Goal: Information Seeking & Learning: Learn about a topic

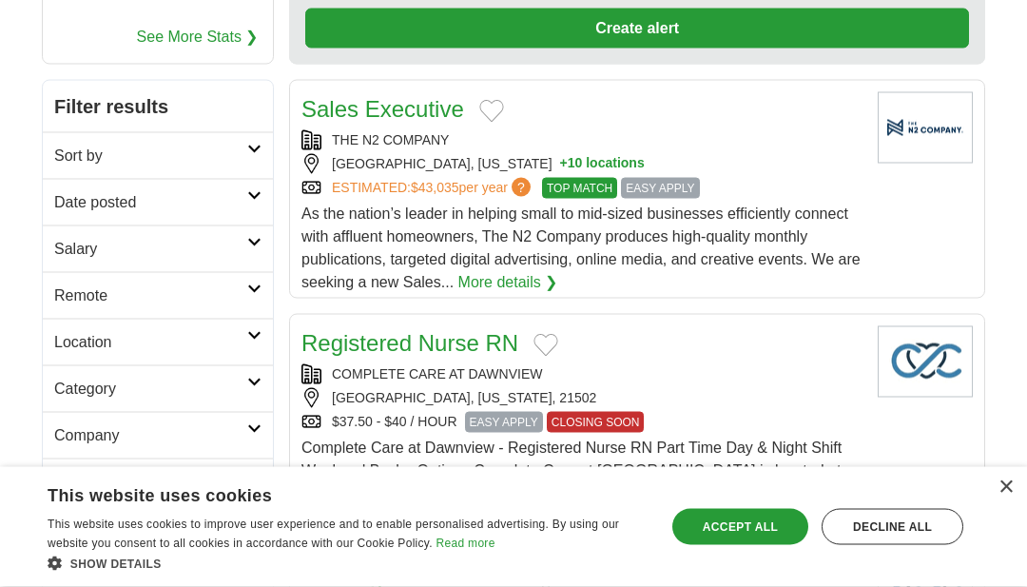
scroll to position [282, 0]
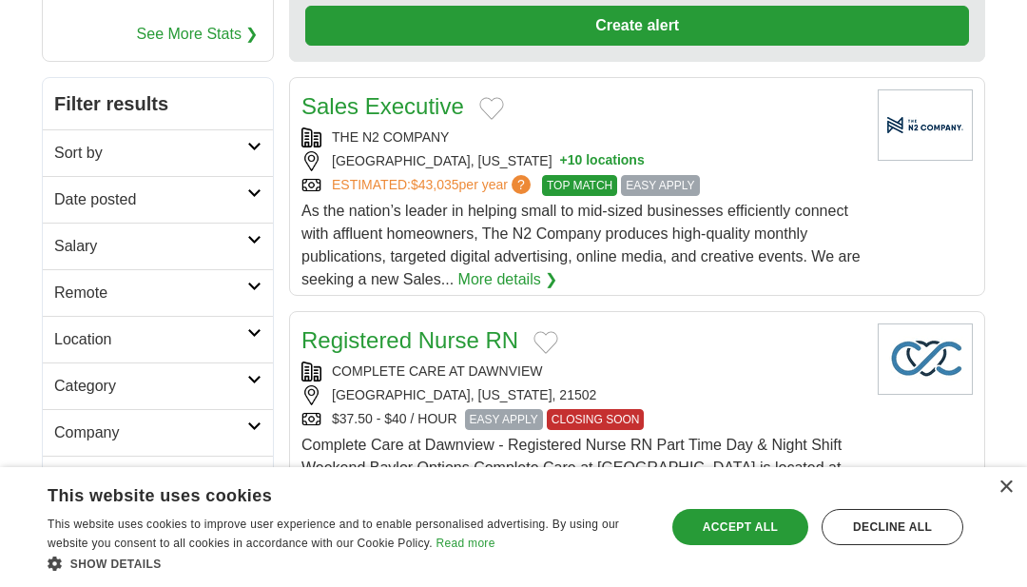
click at [256, 333] on icon at bounding box center [254, 333] width 14 height 10
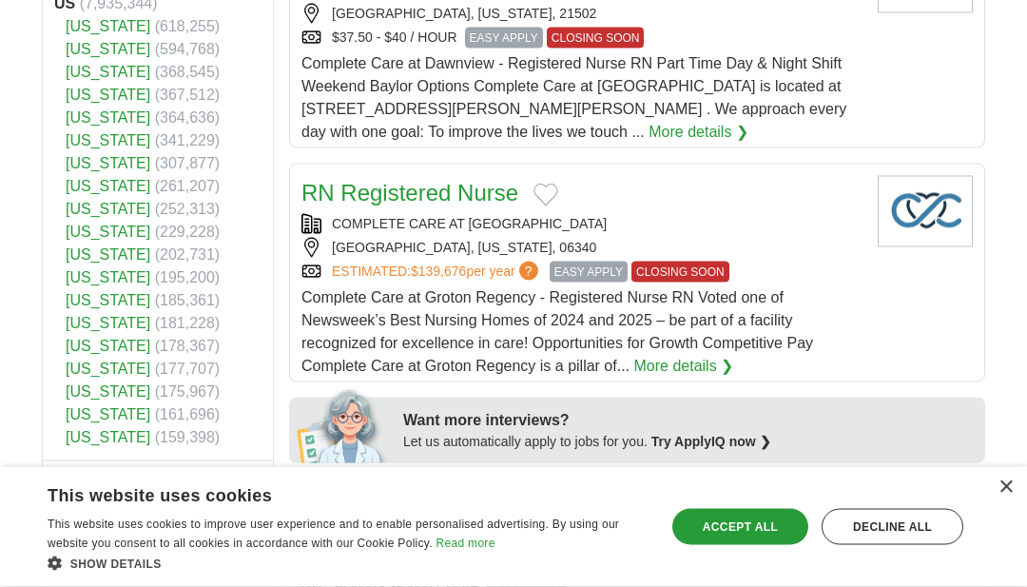
scroll to position [664, 0]
click at [168, 147] on span "(341,229)" at bounding box center [188, 139] width 66 height 16
click at [124, 143] on link "[US_STATE]" at bounding box center [108, 139] width 85 height 16
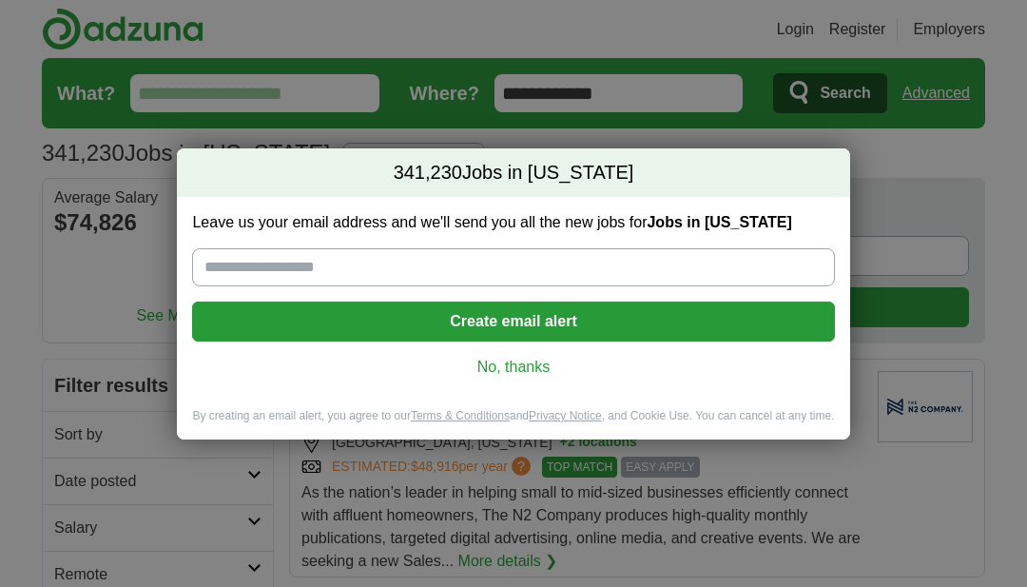
click at [508, 373] on link "No, thanks" at bounding box center [513, 367] width 612 height 21
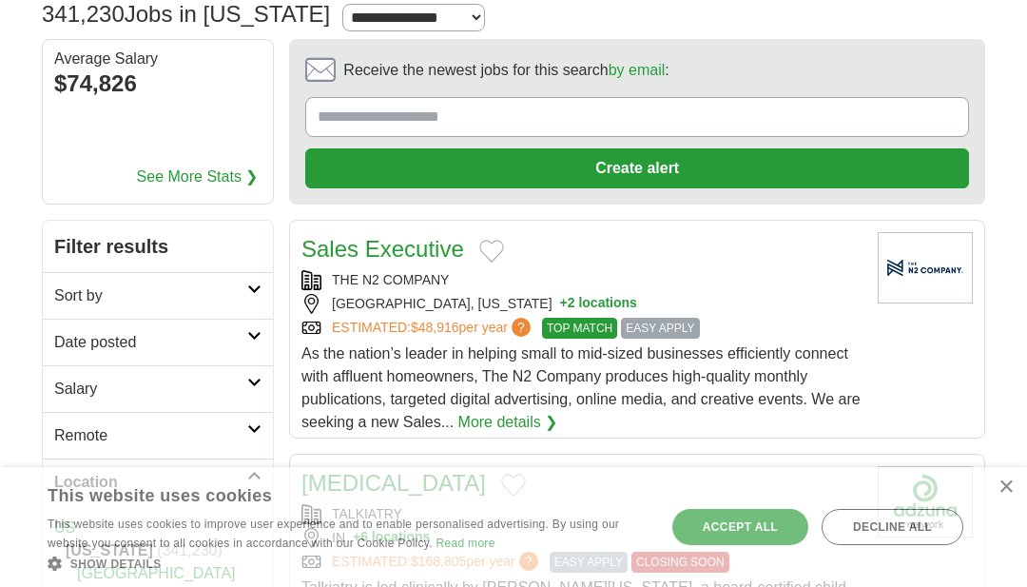
scroll to position [166, 0]
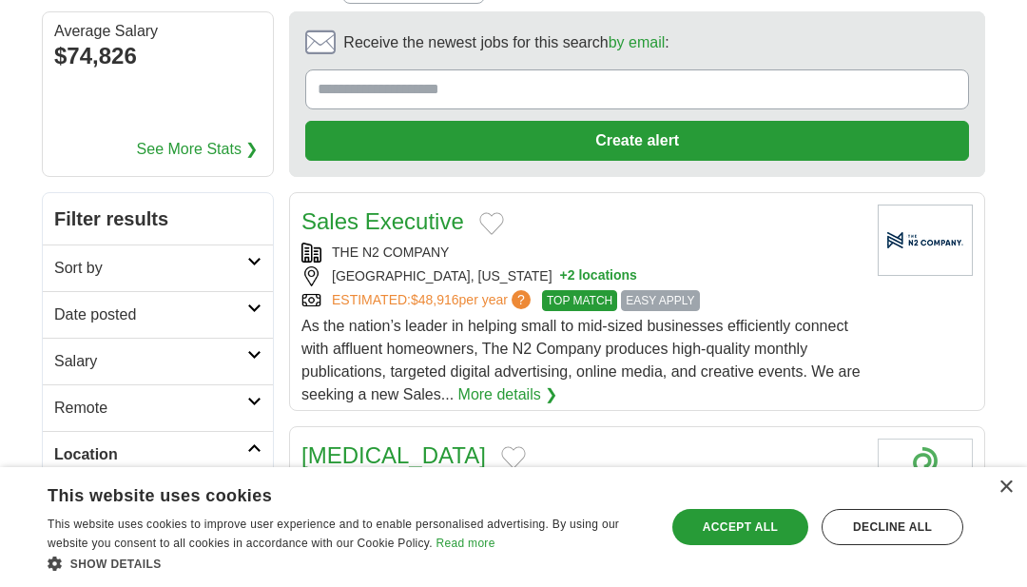
click at [260, 401] on icon at bounding box center [254, 402] width 14 height 10
click at [266, 404] on link "Remote" at bounding box center [158, 407] width 230 height 47
click at [264, 352] on link "Salary" at bounding box center [158, 361] width 230 height 47
click at [261, 359] on icon at bounding box center [254, 355] width 14 height 10
click at [251, 265] on icon at bounding box center [254, 262] width 14 height 10
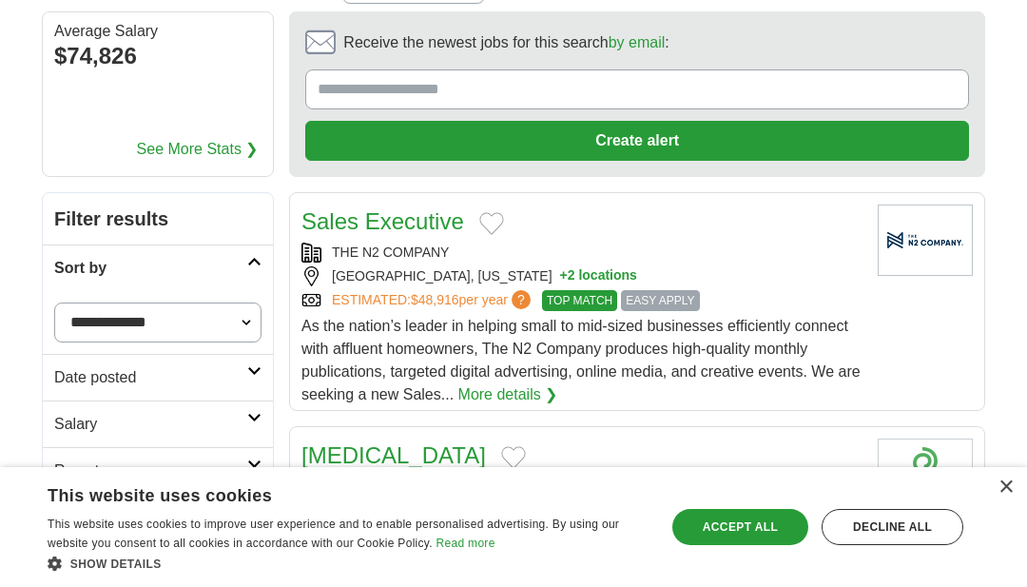
click at [258, 267] on link "Sort by" at bounding box center [158, 267] width 230 height 47
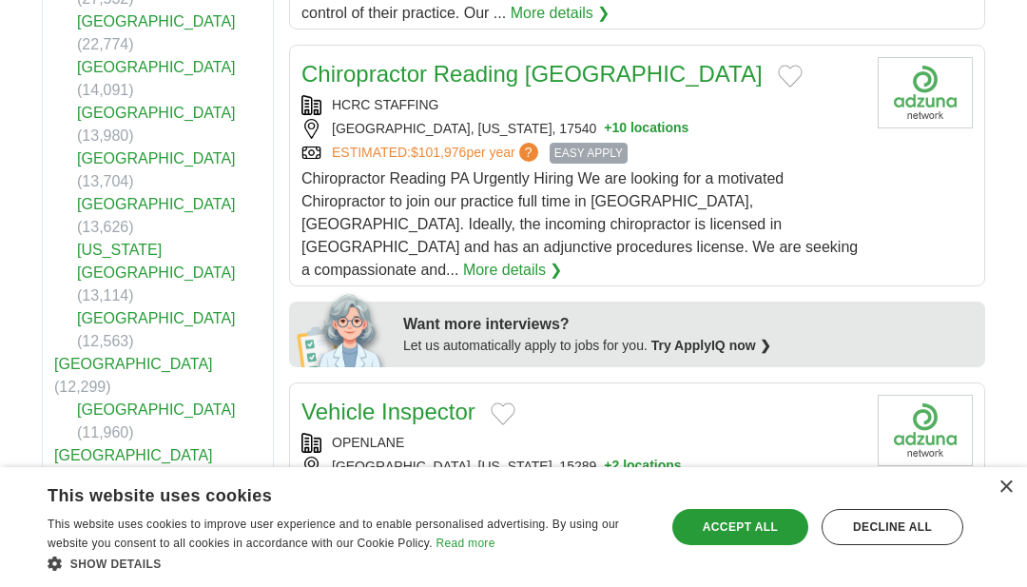
scroll to position [779, 0]
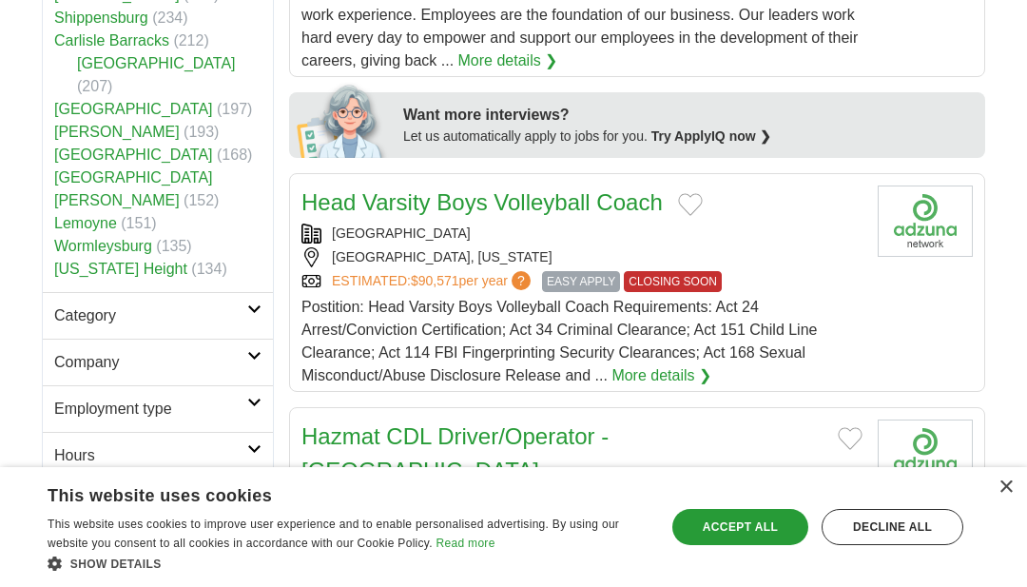
scroll to position [934, 0]
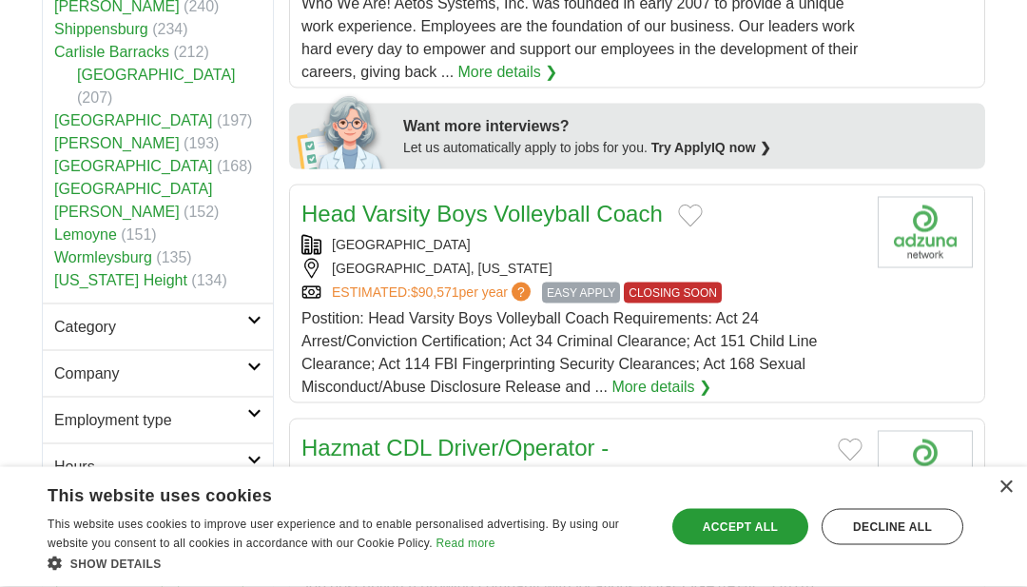
click at [256, 362] on icon at bounding box center [254, 367] width 14 height 10
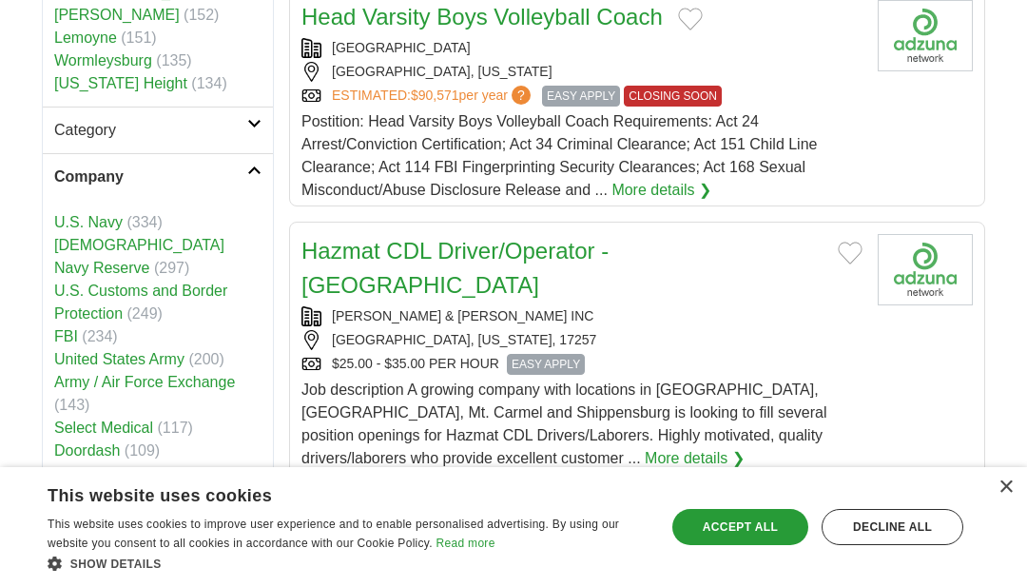
scroll to position [1130, 0]
click at [161, 489] on link "New Story Schools" at bounding box center [118, 497] width 128 height 16
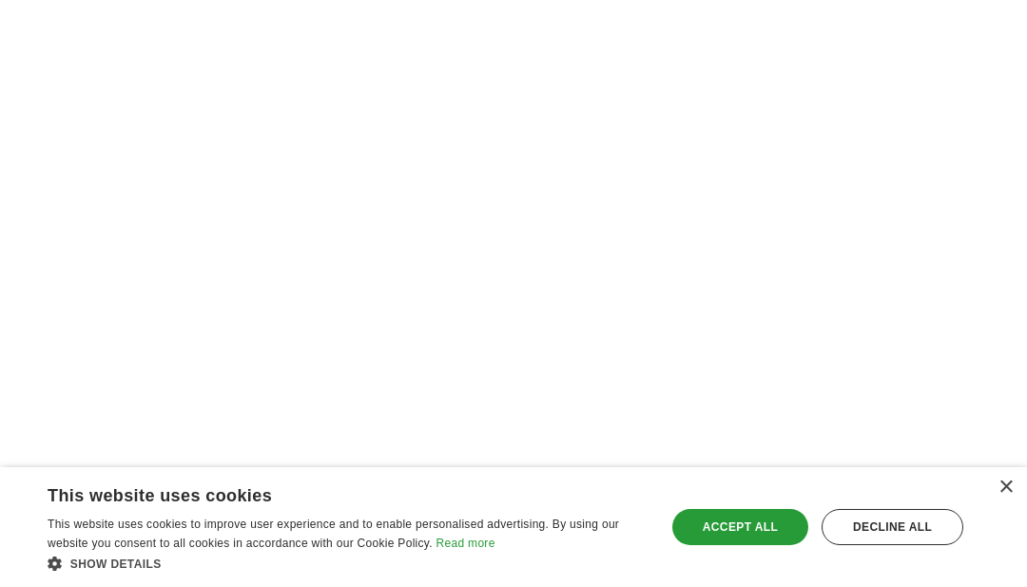
scroll to position [3349, 0]
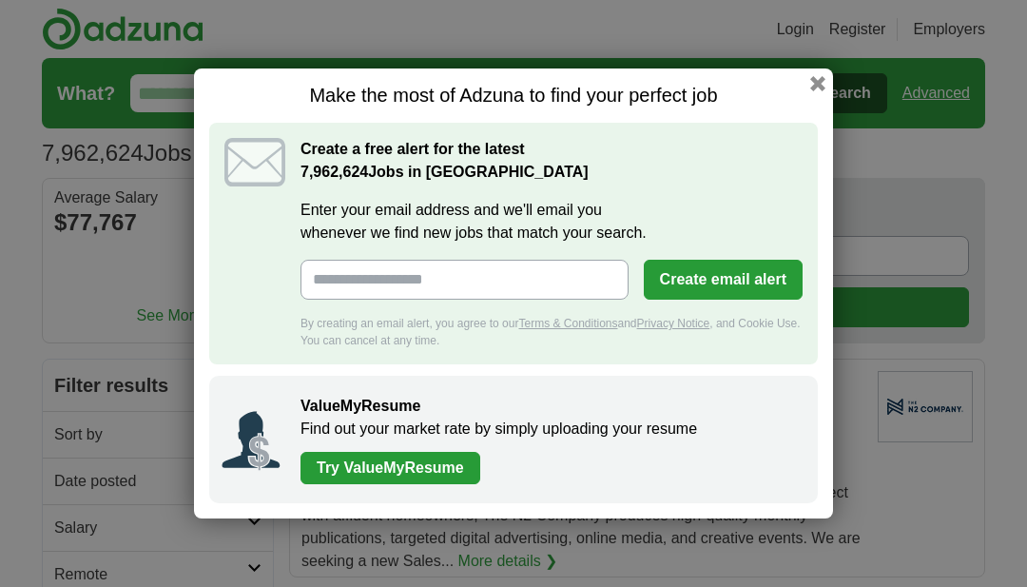
click at [816, 84] on button "button" at bounding box center [818, 83] width 15 height 15
